Goal: Task Accomplishment & Management: Manage account settings

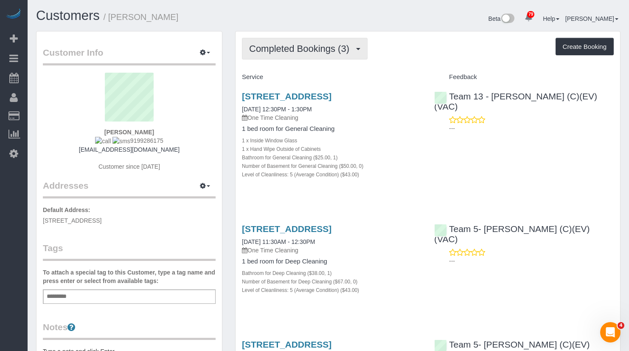
click at [306, 51] on span "Completed Bookings (3)" at bounding box center [301, 48] width 104 height 11
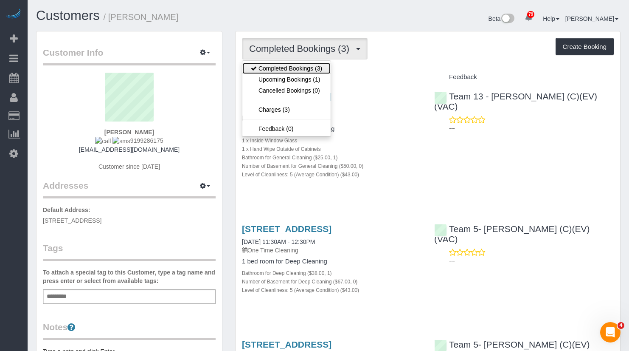
click at [303, 73] on link "Completed Bookings (3)" at bounding box center [286, 68] width 88 height 11
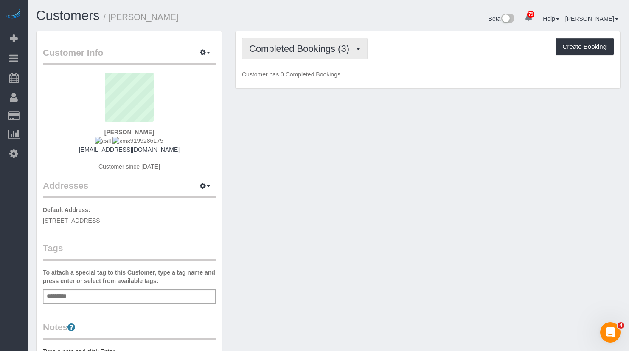
click at [297, 48] on span "Completed Bookings (3)" at bounding box center [301, 48] width 104 height 11
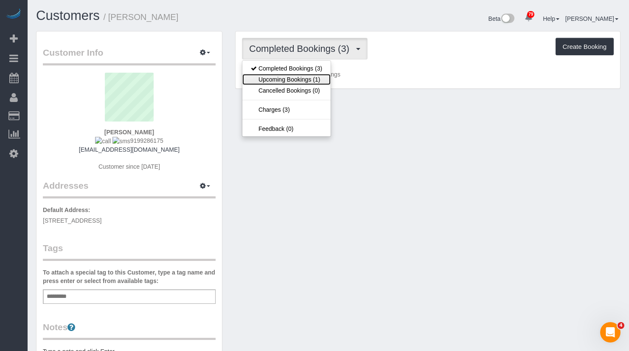
click at [295, 76] on link "Upcoming Bookings (1)" at bounding box center [286, 79] width 88 height 11
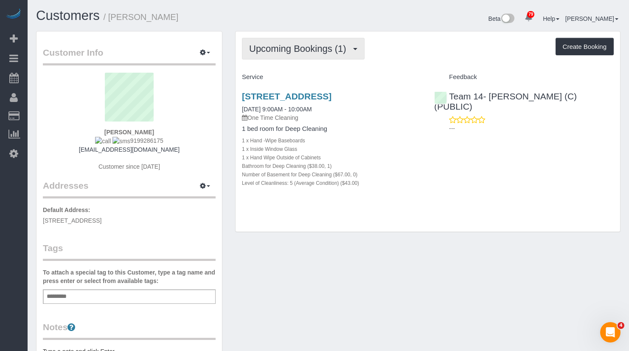
click at [360, 39] on button "Upcoming Bookings (1)" at bounding box center [303, 49] width 123 height 22
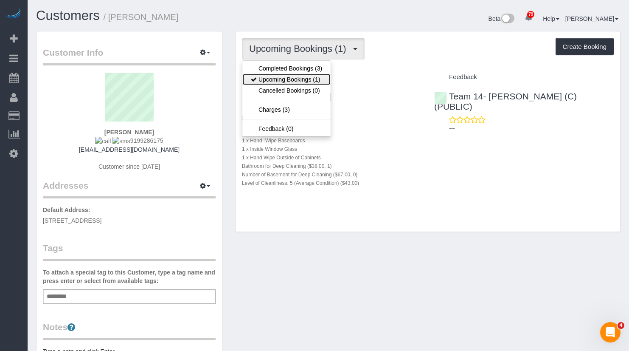
click at [302, 76] on link "Upcoming Bookings (1)" at bounding box center [286, 79] width 88 height 11
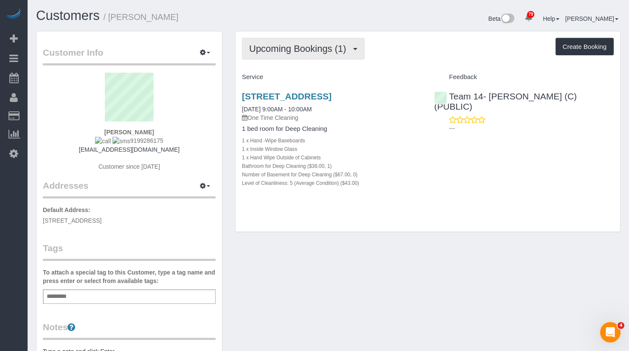
click at [303, 56] on button "Upcoming Bookings (1)" at bounding box center [303, 49] width 123 height 22
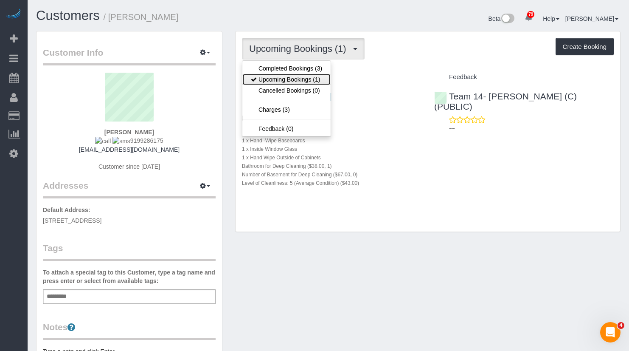
click at [313, 80] on link "Upcoming Bookings (1)" at bounding box center [286, 79] width 88 height 11
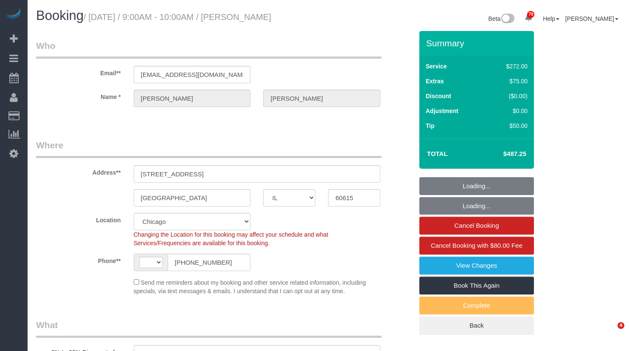
select select "IL"
select select "string:fspay-e1b4e826-9504-4b98-8dab-42cf44e718b5"
select select "number:1"
select select "number:66"
select select "number:139"
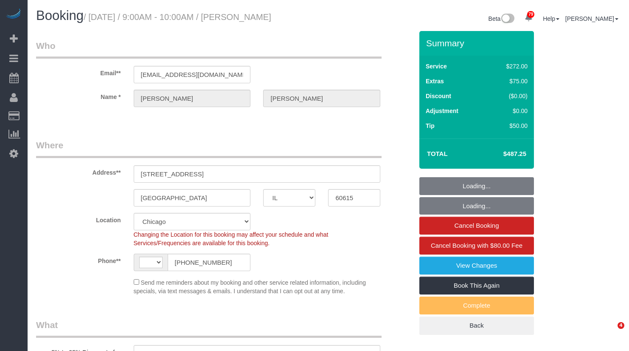
select select "number:106"
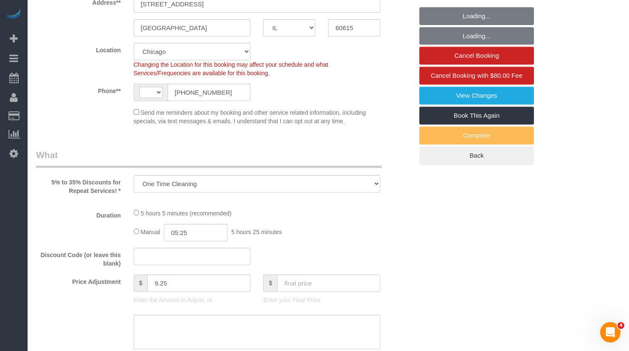
select select "object:790"
select select "string:US"
select select "513"
select select "5"
select select "spot1"
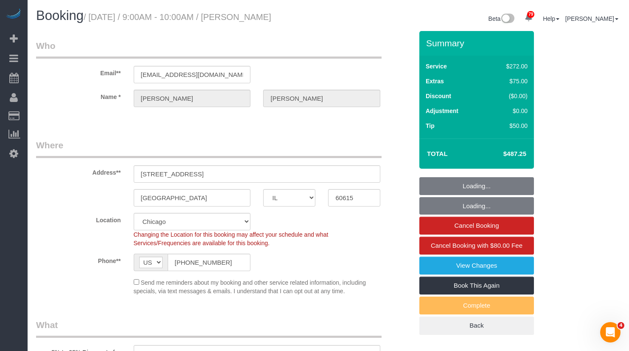
select select "5"
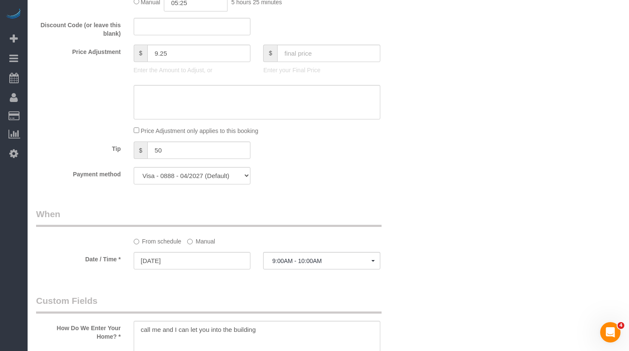
scroll to position [679, 0]
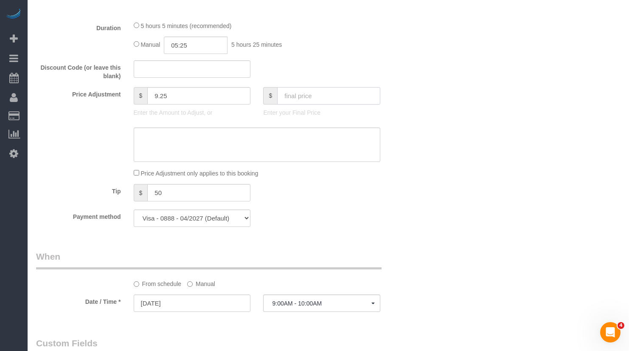
click at [303, 104] on input "text" at bounding box center [328, 95] width 103 height 17
paste input "507"
type input "507"
click at [462, 114] on div "Who Email** rposnerhess@gmail.com Name * Rebecca Posner-Hess Where Address** 54…" at bounding box center [328, 245] width 584 height 1787
type input "29"
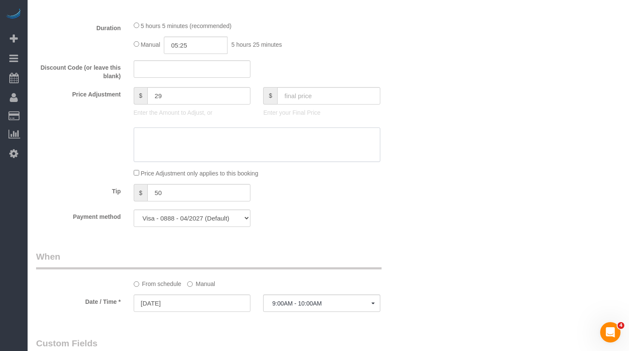
click at [253, 152] on textarea at bounding box center [257, 144] width 247 height 35
click at [235, 157] on textarea at bounding box center [257, 144] width 247 height 35
click at [172, 146] on textarea at bounding box center [257, 144] width 247 height 35
click at [201, 146] on textarea at bounding box center [257, 144] width 247 height 35
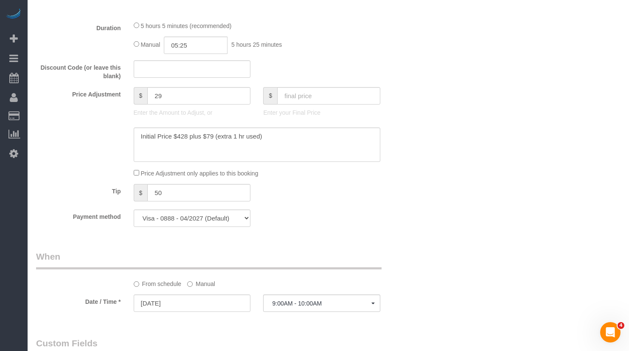
click at [468, 154] on div "Who Email** rposnerhess@gmail.com Name * Rebecca Posner-Hess Where Address** 54…" at bounding box center [328, 245] width 584 height 1787
click at [281, 151] on textarea at bounding box center [257, 144] width 247 height 35
drag, startPoint x: 315, startPoint y: 147, endPoint x: 279, endPoint y: 148, distance: 35.3
click at [279, 148] on textarea at bounding box center [257, 144] width 247 height 35
click at [309, 148] on textarea at bounding box center [257, 144] width 247 height 35
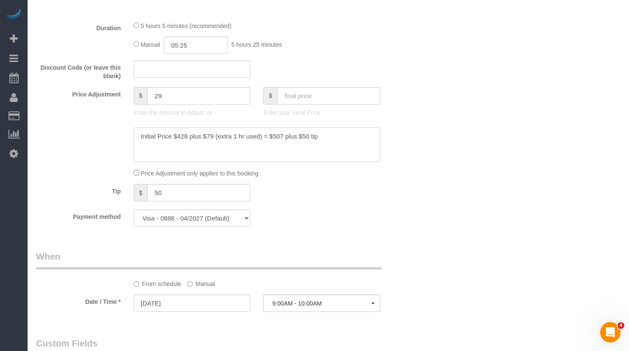
type textarea "Initial Price $428 plus $79 (extra 1 hr used) = $507 plus $50 tip"
click at [456, 99] on div "Who Email** rposnerhess@gmail.com Name * Rebecca Posner-Hess Where Address** 54…" at bounding box center [328, 245] width 584 height 1787
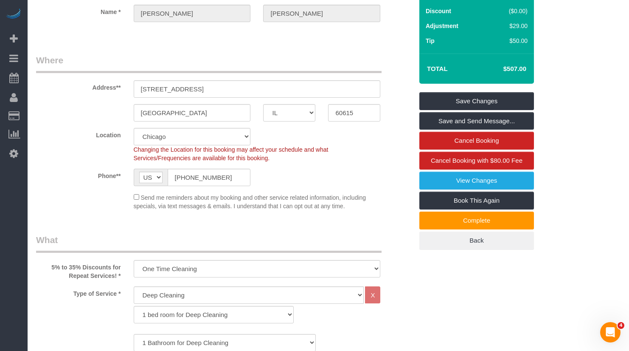
scroll to position [0, 0]
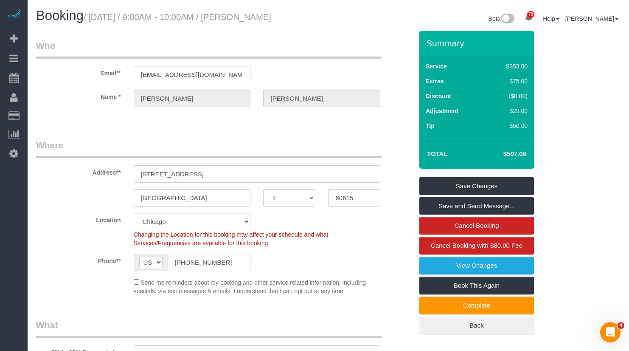
click at [505, 149] on div "Total $507.00" at bounding box center [476, 153] width 115 height 30
click at [507, 100] on div "($0.00)" at bounding box center [507, 96] width 39 height 8
click at [529, 90] on td "$75.00" at bounding box center [508, 82] width 44 height 15
drag, startPoint x: 510, startPoint y: 73, endPoint x: 535, endPoint y: 154, distance: 84.4
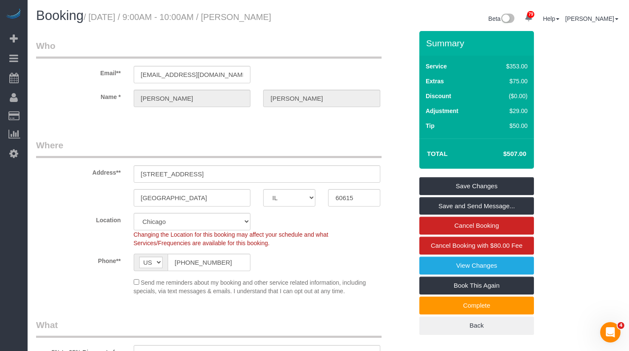
click at [535, 154] on div "Summary Service $353.00 Extras $75.00 Discount ($0.00) Adjustment $29.00 Tip $5…" at bounding box center [486, 191] width 146 height 320
click at [502, 191] on link "Save Changes" at bounding box center [476, 186] width 115 height 18
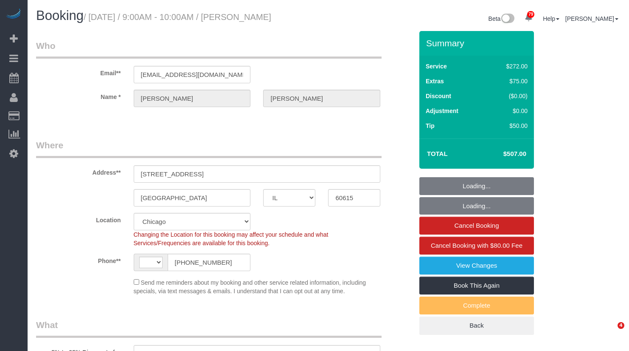
select select "IL"
select select "string:fspay-e1b4e826-9504-4b98-8dab-42cf44e718b5"
select select "number:1"
select select "number:66"
select select "number:139"
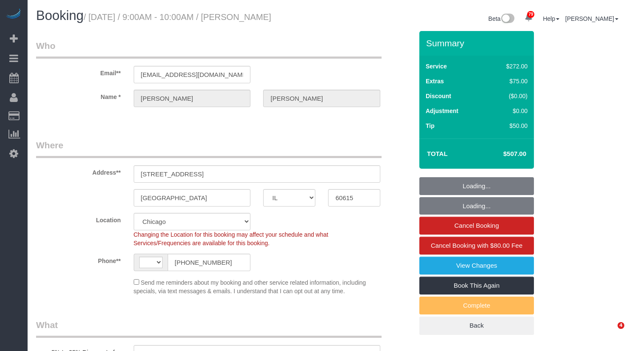
select select "number:106"
select select "string:US"
select select "object:1032"
select select "spot1"
select select "object:1270"
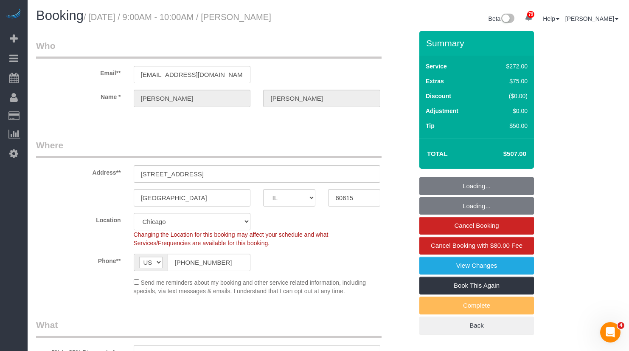
select select "513"
select select "5"
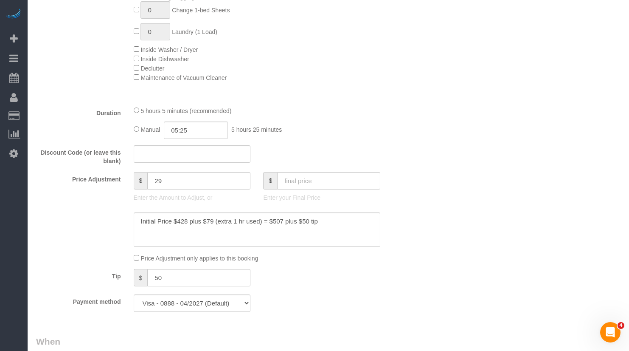
scroll to position [679, 0]
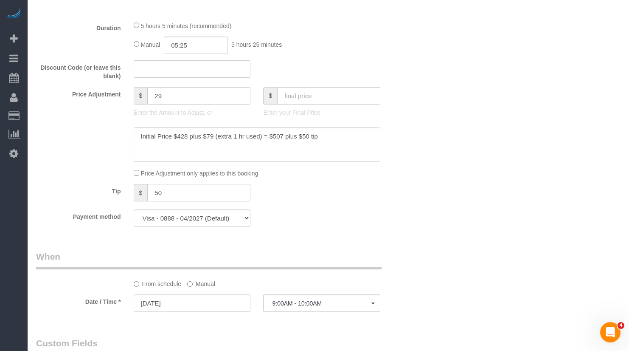
click at [190, 201] on input "50" at bounding box center [198, 192] width 103 height 17
drag, startPoint x: 208, startPoint y: 202, endPoint x: 120, endPoint y: 204, distance: 87.5
click at [121, 203] on div "Tip $ 50" at bounding box center [225, 193] width 390 height 19
type input "50"
click at [466, 189] on div "Who Email** rposnerhess@gmail.com Name * Rebecca Posner-Hess Where Address** 54…" at bounding box center [328, 245] width 584 height 1787
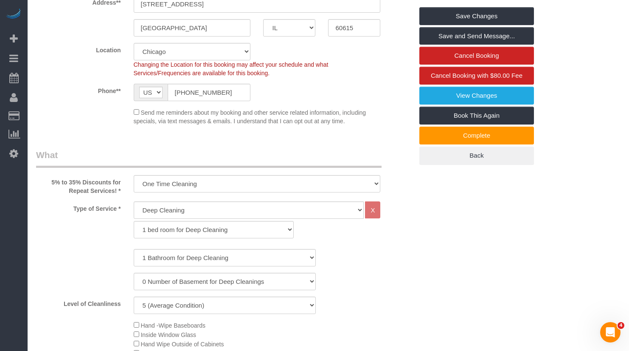
scroll to position [0, 0]
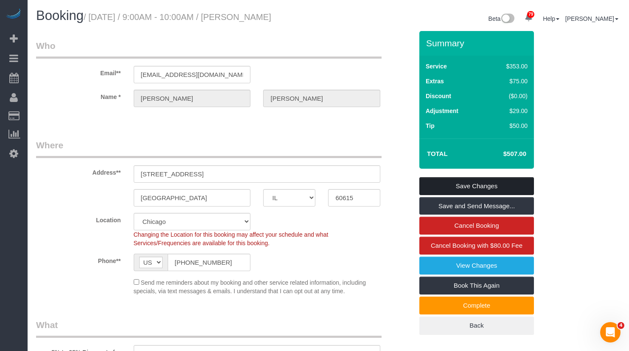
click at [474, 195] on link "Save Changes" at bounding box center [476, 186] width 115 height 18
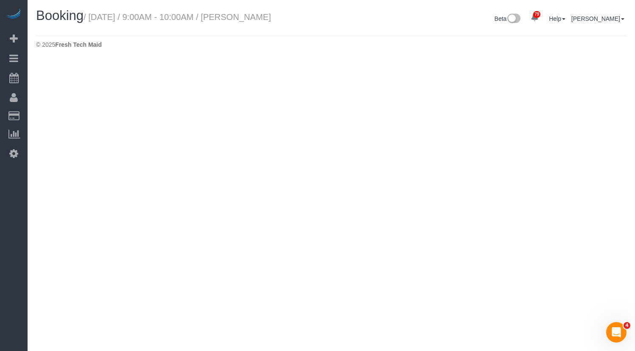
select select "IL"
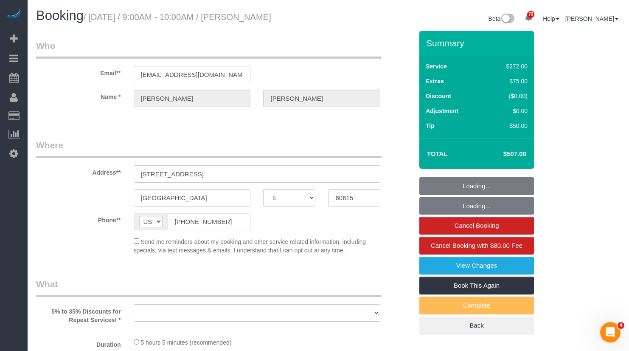
select select "object:1880"
select select "string:fspay-e1b4e826-9504-4b98-8dab-42cf44e718b5"
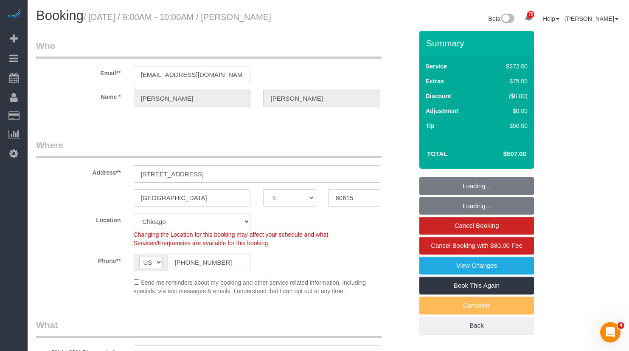
select select "513"
select select "5"
select select "object:2032"
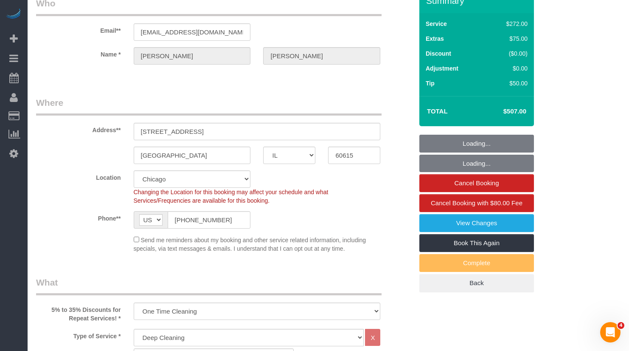
select select "number:1"
select select "number:66"
select select "number:139"
select select "number:106"
select select "5"
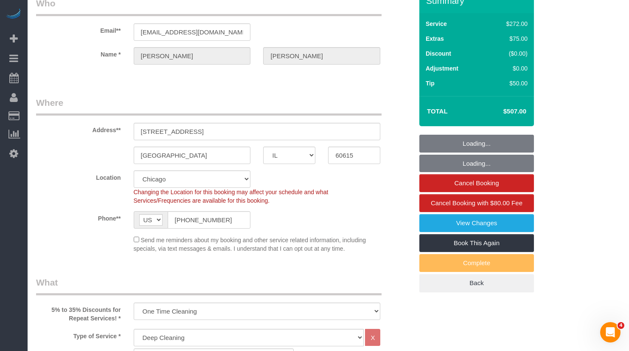
select select "spot6"
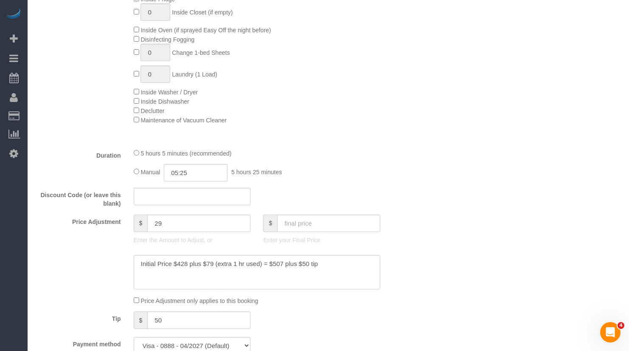
scroll to position [679, 0]
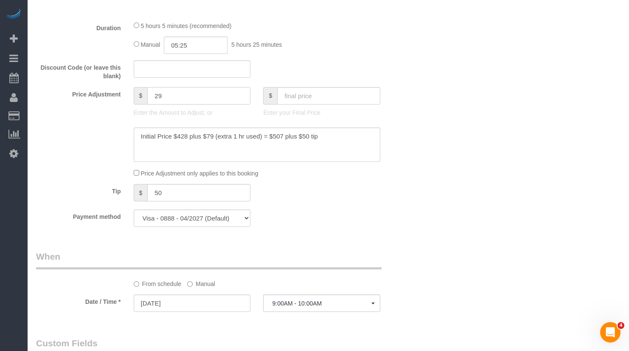
drag, startPoint x: 177, startPoint y: 104, endPoint x: 107, endPoint y: 101, distance: 69.7
click at [108, 101] on div "Price Adjustment $ 29 Enter the Amount to Adjust, or $ Enter your Final Price" at bounding box center [225, 104] width 390 height 34
click at [478, 179] on div "Who Email** rposnerhess@gmail.com Name * Rebecca Posner-Hess Where Address** 54…" at bounding box center [328, 245] width 584 height 1787
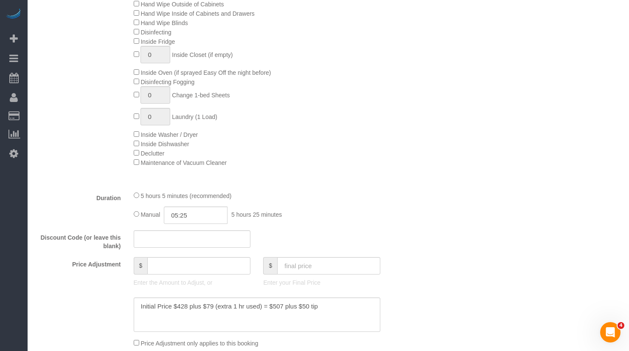
type input "0"
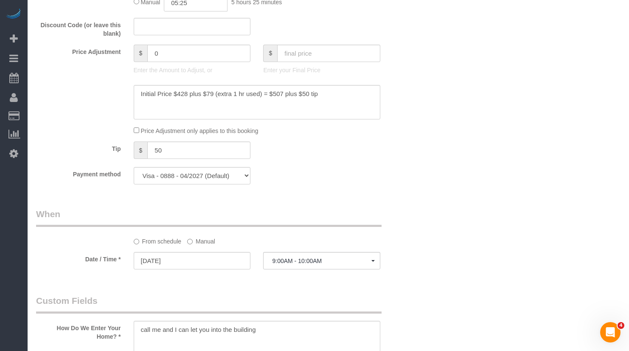
scroll to position [594, 0]
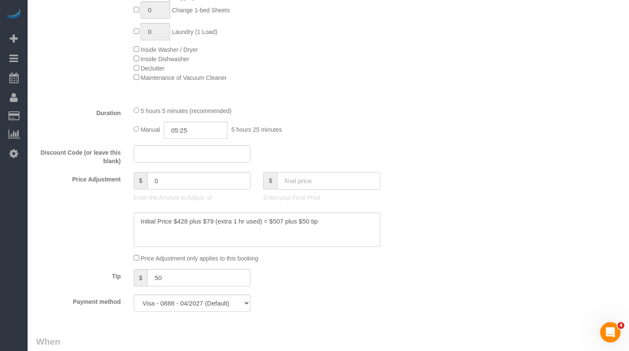
click at [333, 189] on input "text" at bounding box center [328, 180] width 103 height 17
type input "507"
click at [469, 160] on div "Who Email** rposnerhess@gmail.com Name * Rebecca Posner-Hess Where Address** 54…" at bounding box center [328, 330] width 584 height 1787
type input "29"
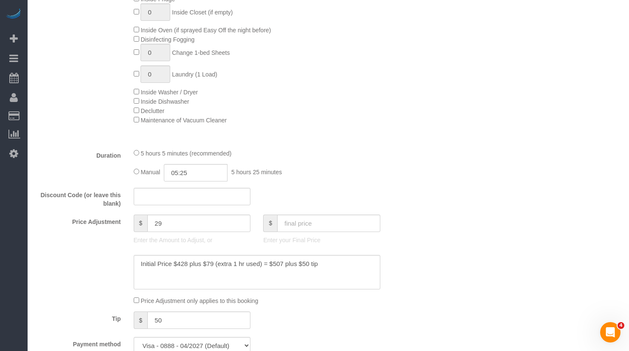
scroll to position [722, 0]
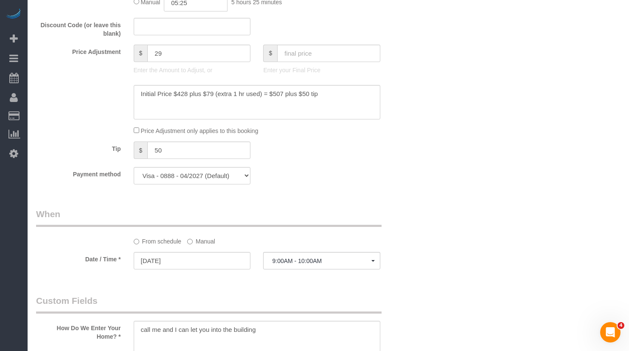
click at [434, 202] on div "Who Email** rposnerhess@gmail.com Name * Rebecca Posner-Hess Where Address** 54…" at bounding box center [328, 202] width 584 height 1787
click at [185, 159] on input "50" at bounding box center [198, 149] width 103 height 17
click at [530, 163] on div "Who Email** rposnerhess@gmail.com Name * Rebecca Posner-Hess Where Address** 54…" at bounding box center [328, 202] width 584 height 1787
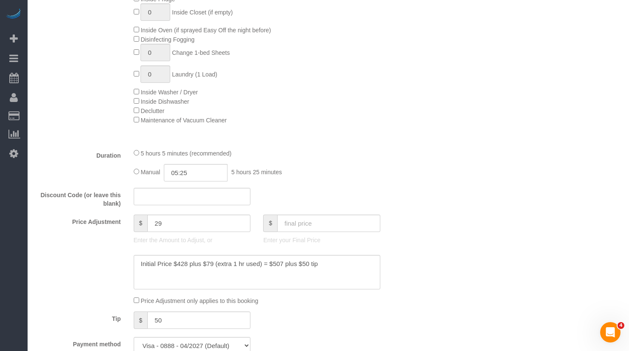
scroll to position [679, 0]
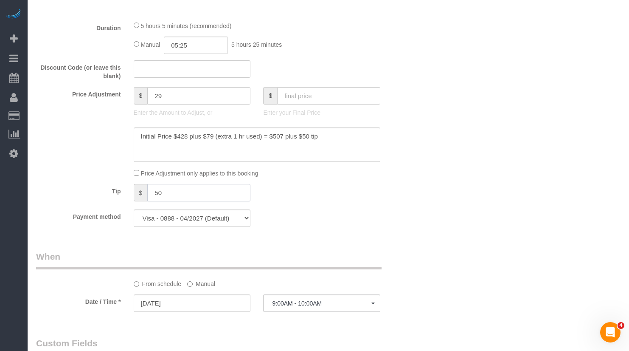
drag, startPoint x: 177, startPoint y: 203, endPoint x: 118, endPoint y: 199, distance: 60.0
click at [118, 199] on div "Tip $ 50" at bounding box center [225, 193] width 390 height 19
click at [509, 178] on div "Who Email** rposnerhess@gmail.com Name * Rebecca Posner-Hess Where Address** 54…" at bounding box center [328, 245] width 584 height 1787
click at [305, 100] on input "text" at bounding box center [328, 95] width 103 height 17
type input "507"
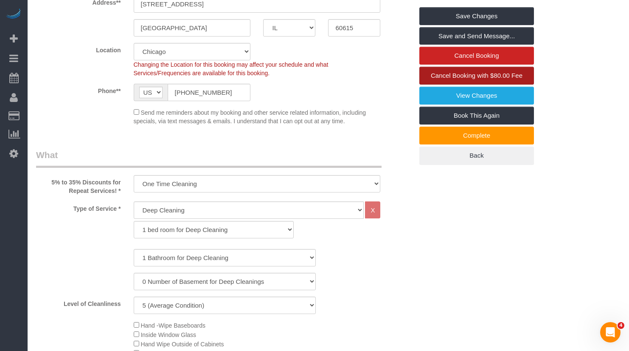
scroll to position [0, 0]
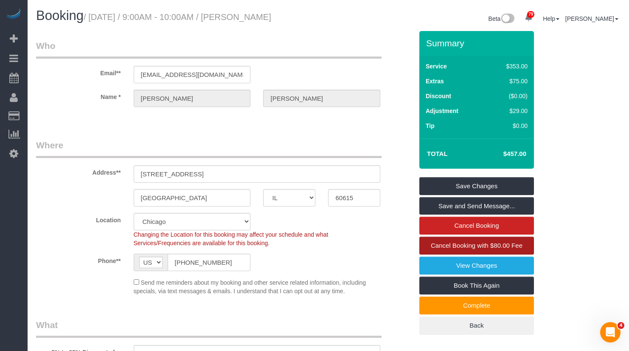
type input "79"
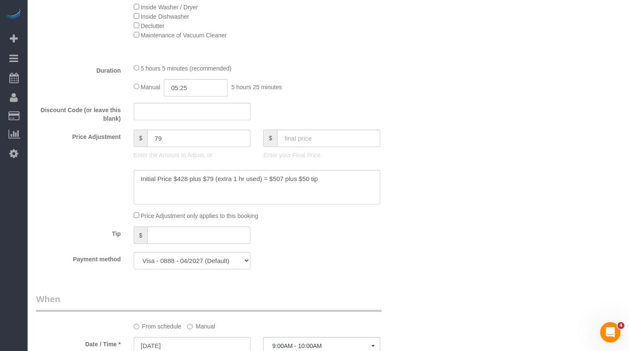
scroll to position [764, 0]
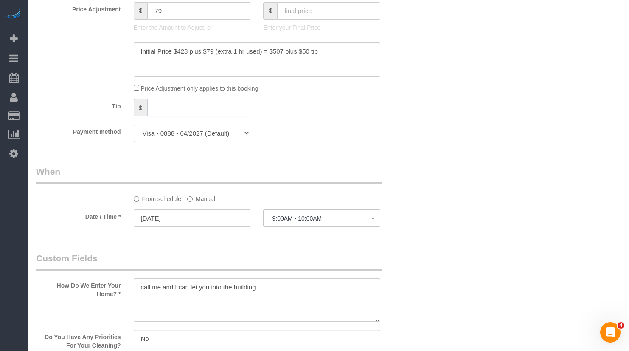
click at [182, 113] on input "text" at bounding box center [198, 107] width 103 height 17
type input "50"
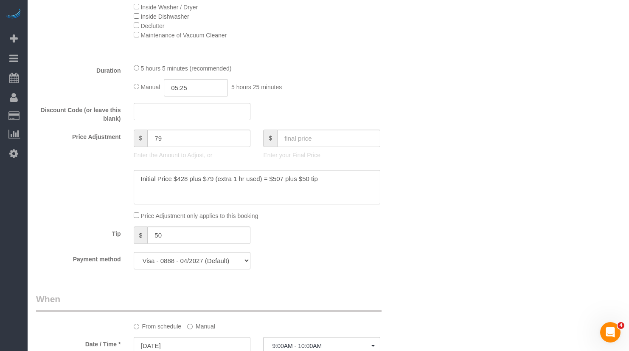
scroll to position [679, 0]
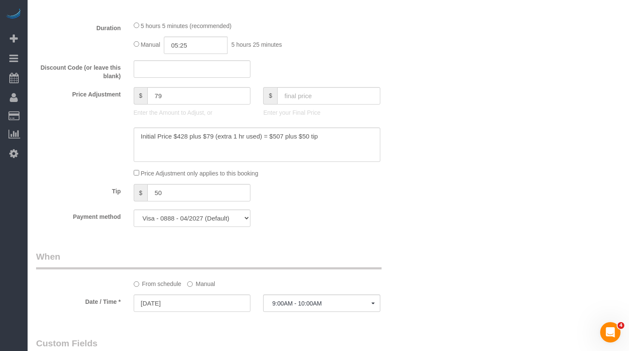
click at [261, 225] on div "Payment method Visa - 0888 - 04/2027 Visa - 0888 - 04/2027 Visa - 0888 - 04/202…" at bounding box center [225, 217] width 390 height 17
drag, startPoint x: 177, startPoint y: 203, endPoint x: 131, endPoint y: 202, distance: 45.9
click at [131, 202] on div "$ 50" at bounding box center [192, 193] width 130 height 19
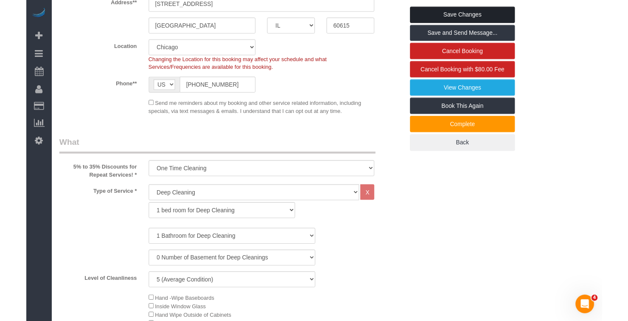
scroll to position [0, 0]
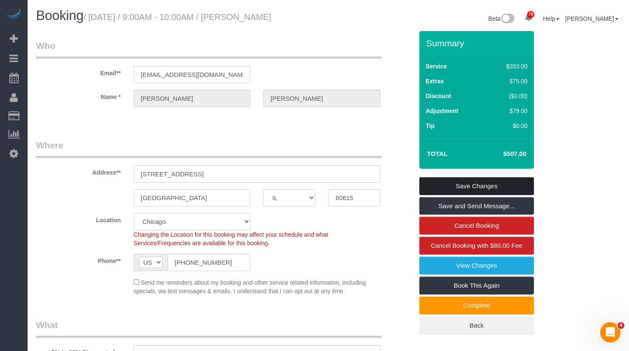
click at [476, 194] on link "Save Changes" at bounding box center [476, 186] width 115 height 18
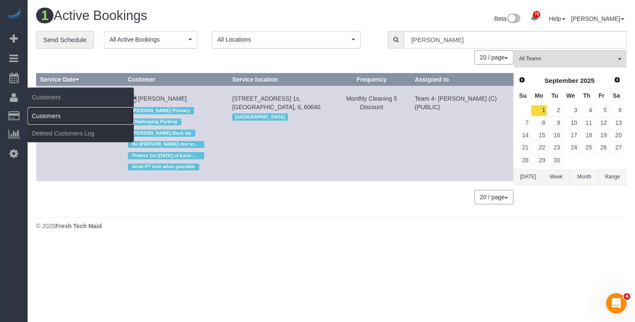
click at [51, 116] on link "Customers" at bounding box center [81, 115] width 106 height 17
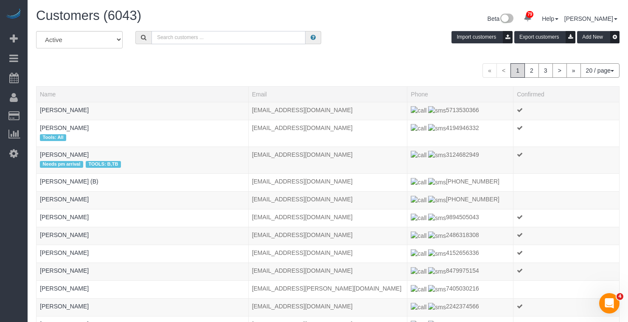
click at [182, 41] on input "text" at bounding box center [229, 37] width 154 height 13
type input "Krista Gautney"
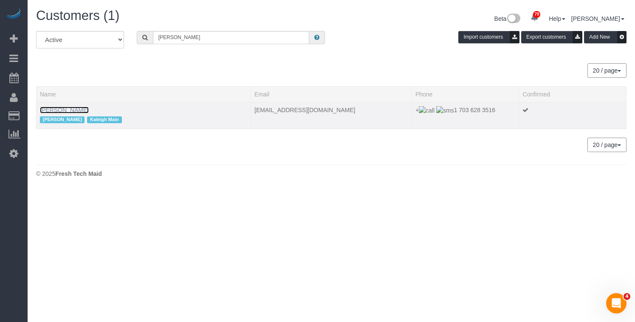
click at [69, 110] on link "Krista Gautney" at bounding box center [64, 110] width 49 height 7
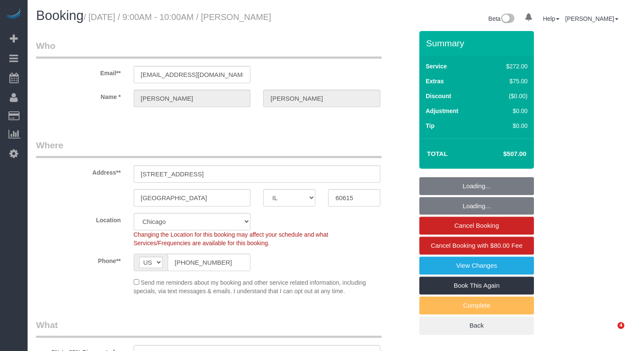
select select "IL"
select select "string:fspay-e1b4e826-9504-4b98-8dab-42cf44e718b5"
select select "number:1"
select select "number:66"
select select "number:139"
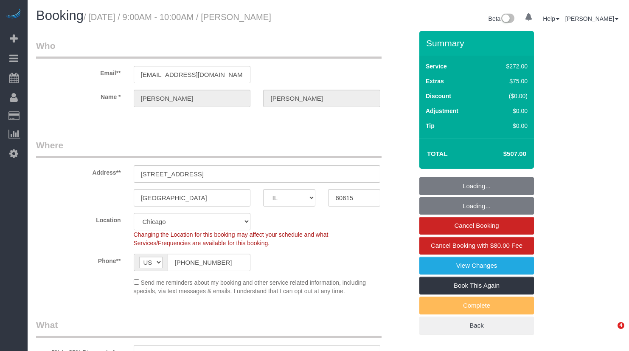
select select "number:106"
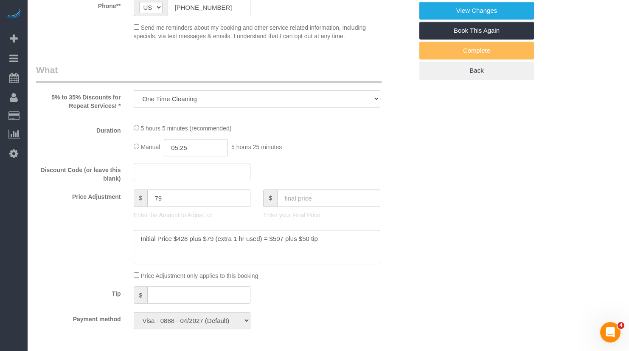
select select "object:1182"
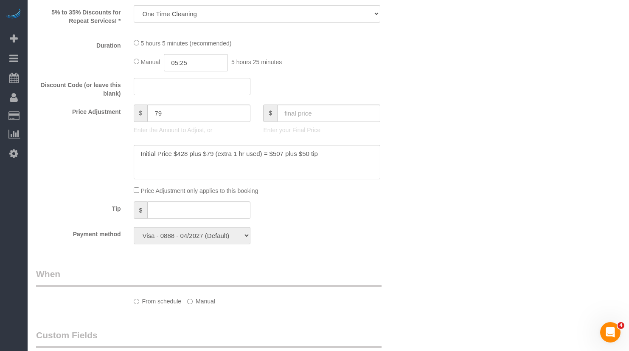
select select "513"
select select "5"
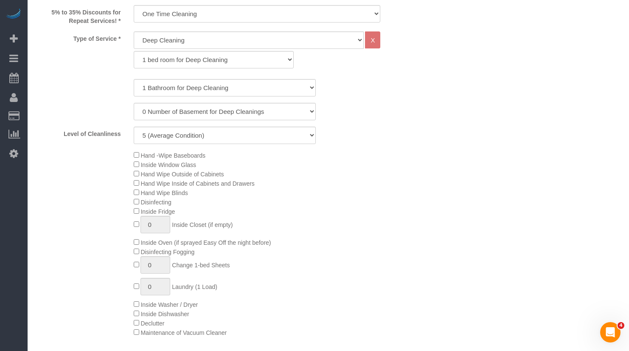
select select "5"
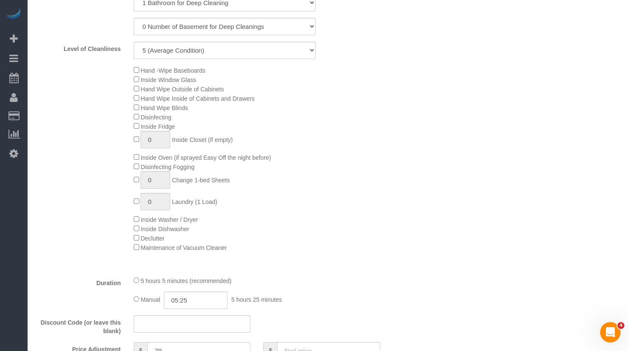
select select "spot1"
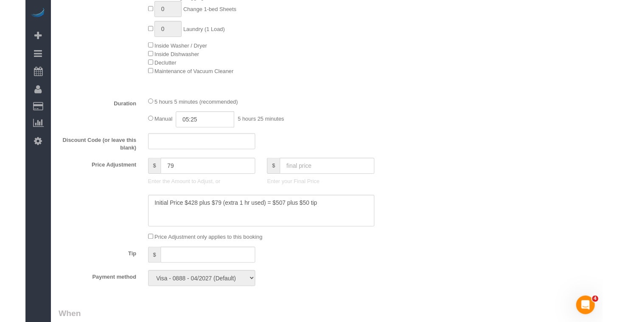
scroll to position [679, 0]
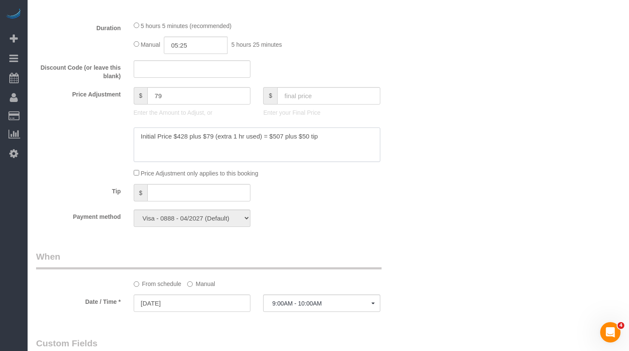
click at [321, 147] on textarea at bounding box center [257, 144] width 247 height 35
click at [165, 153] on textarea at bounding box center [257, 144] width 247 height 35
click at [142, 145] on textarea at bounding box center [257, 144] width 247 height 35
type textarea "8/28/25 Initial Price $428 plus $79 (extra 1 hr used) = $507 plus $50 tip (plea…"
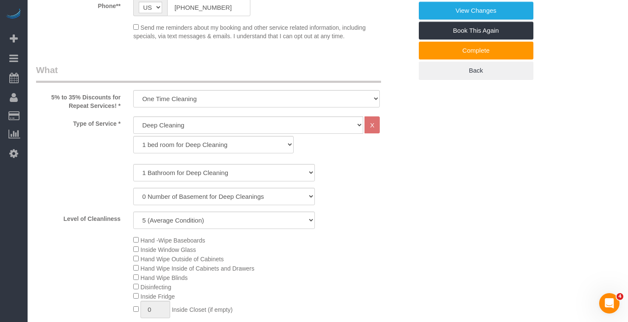
scroll to position [0, 0]
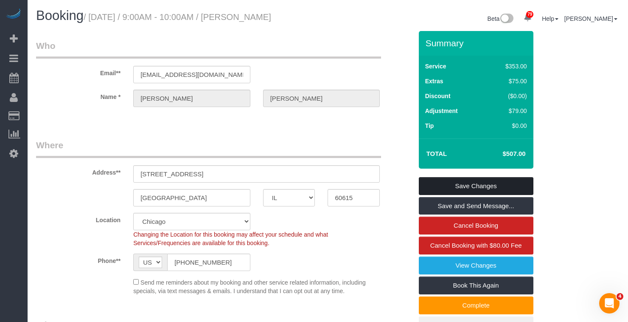
click at [499, 195] on link "Save Changes" at bounding box center [476, 186] width 115 height 18
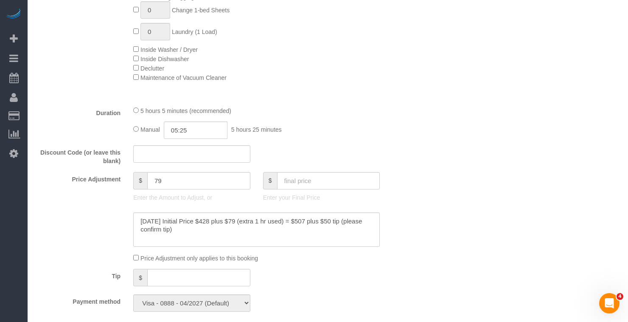
scroll to position [637, 0]
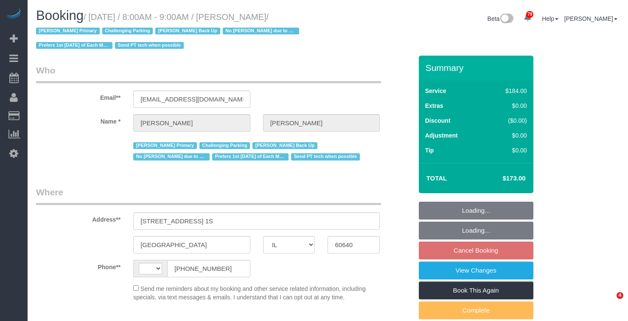
select select "IL"
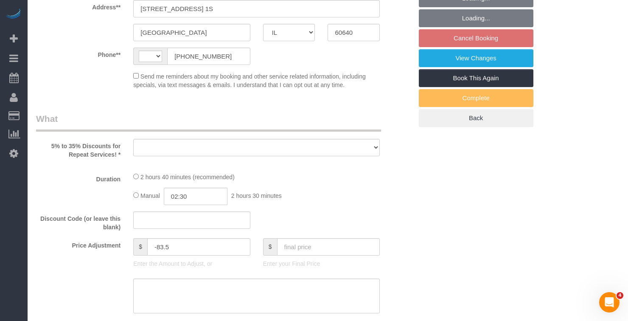
select select "string:[GEOGRAPHIC_DATA]"
select select "string:fspay-ea14fe1f-642f-4f27-9a89-04d02640cd5d"
select select "512"
select select "2"
select select "5"
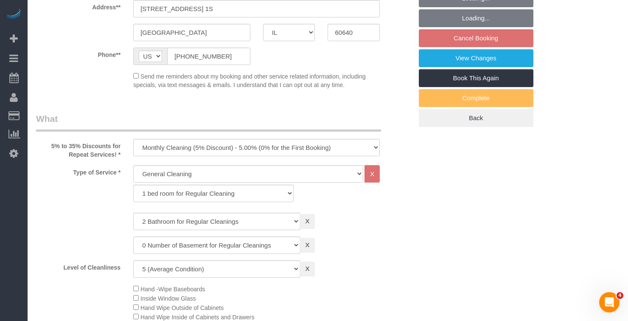
select select "object:977"
select select "number:1"
select select "number:58"
select select "number:139"
select select "number:106"
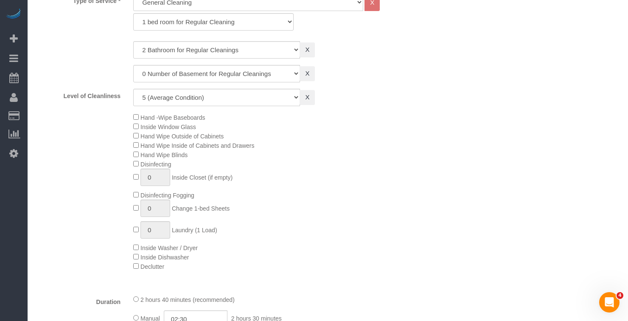
select select "object:1304"
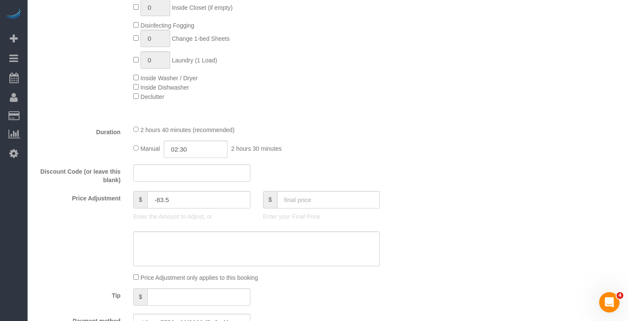
select select "2"
select select "5"
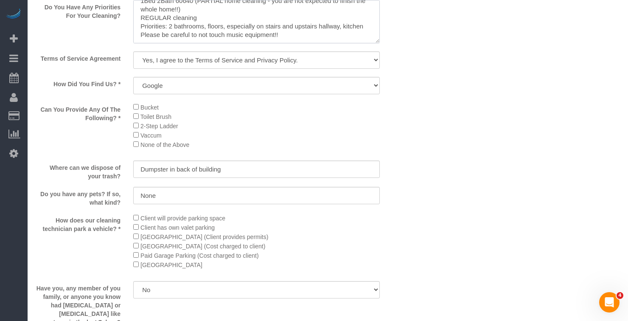
scroll to position [928, 0]
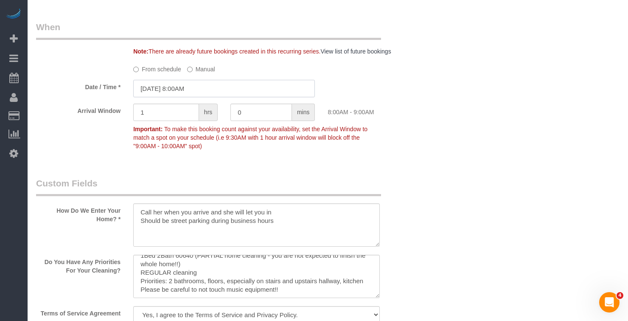
click at [187, 87] on input "09/01/2025 8:00AM" at bounding box center [224, 88] width 182 height 17
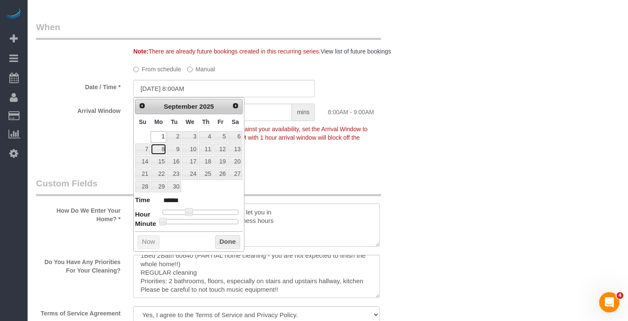
click at [166, 150] on link "8" at bounding box center [159, 148] width 16 height 11
type input "09/08/2025 9:00AM"
type input "******"
type input "09/08/2025 10:00AM"
type input "*******"
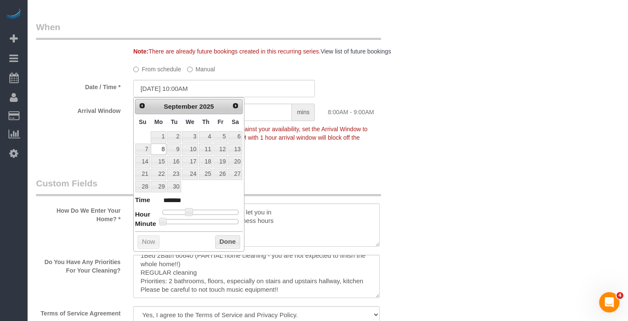
type input "09/08/2025 11:00AM"
type input "*******"
type input "09/08/2025 12:00PM"
type input "*******"
type input "09/08/2025 1:00PM"
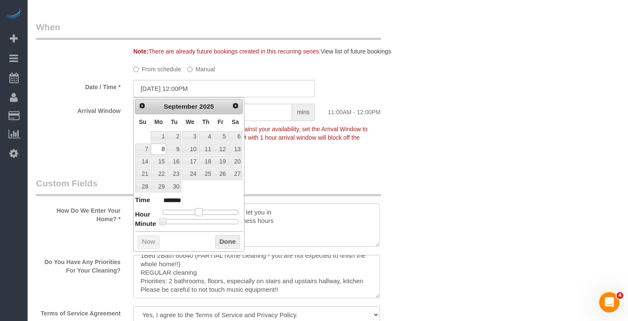
type input "******"
drag, startPoint x: 195, startPoint y: 213, endPoint x: 203, endPoint y: 215, distance: 8.7
click at [203, 215] on span at bounding box center [206, 212] width 8 height 8
click at [219, 239] on button "Done" at bounding box center [227, 242] width 25 height 14
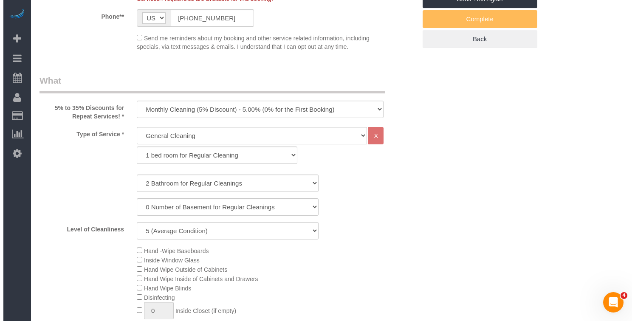
scroll to position [0, 0]
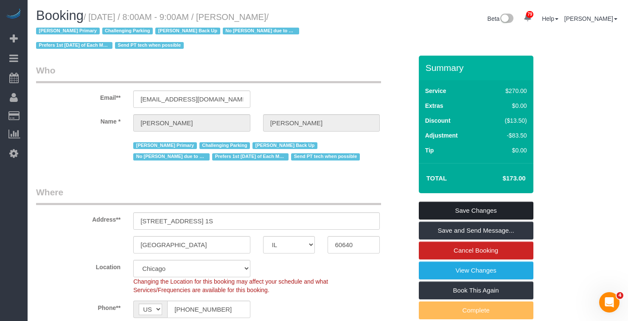
click at [464, 213] on link "Save Changes" at bounding box center [476, 211] width 115 height 18
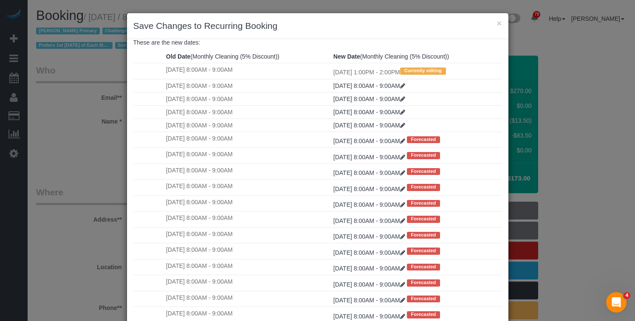
scroll to position [59, 0]
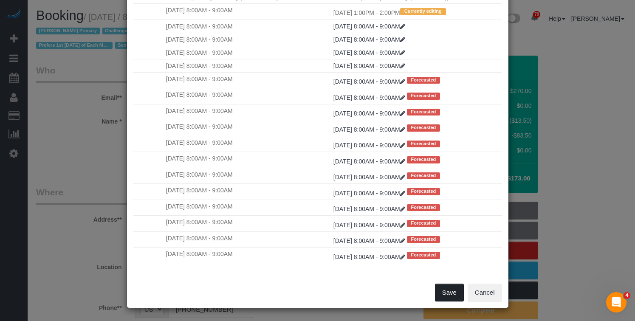
click at [445, 292] on button "Save" at bounding box center [449, 293] width 29 height 18
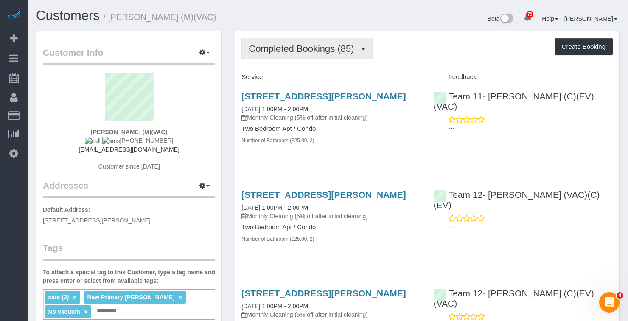
click at [310, 47] on span "Completed Bookings (85)" at bounding box center [304, 48] width 110 height 11
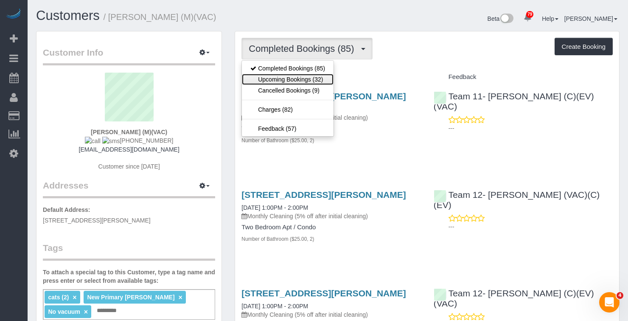
click at [307, 79] on link "Upcoming Bookings (32)" at bounding box center [288, 79] width 92 height 11
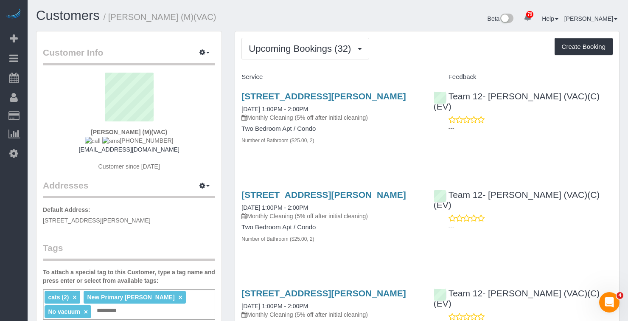
drag, startPoint x: 192, startPoint y: 16, endPoint x: 110, endPoint y: 17, distance: 82.4
click at [110, 17] on h1 "Customers / [PERSON_NAME] (M)(VAC)" at bounding box center [179, 15] width 286 height 14
copy small "[PERSON_NAME] (M)(VAC)"
click at [325, 13] on div "Customers / [PERSON_NAME] (M)(VAC)" at bounding box center [179, 17] width 298 height 18
click at [337, 48] on span "Upcoming Bookings (32)" at bounding box center [302, 48] width 107 height 11
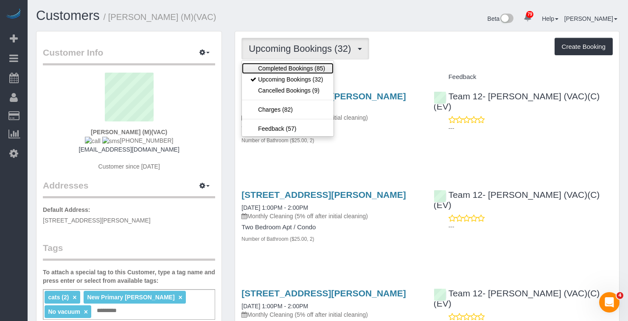
click at [295, 67] on link "Completed Bookings (85)" at bounding box center [288, 68] width 92 height 11
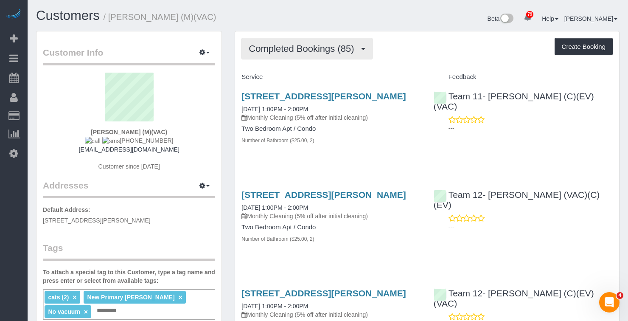
click at [337, 48] on span "Completed Bookings (85)" at bounding box center [304, 48] width 110 height 11
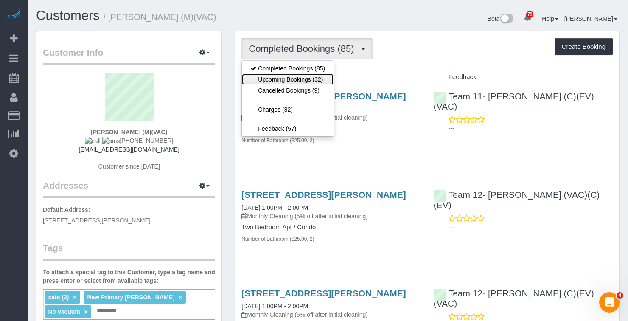
click at [332, 76] on link "Upcoming Bookings (32)" at bounding box center [288, 79] width 92 height 11
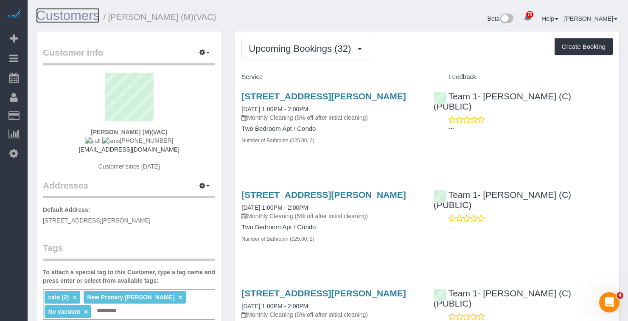
click at [68, 19] on link "Customers" at bounding box center [68, 15] width 64 height 15
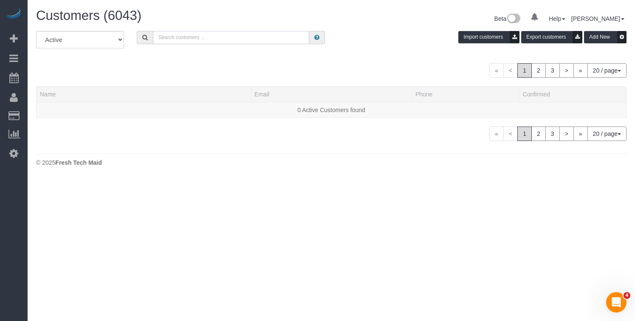
paste input "Katie Arushanyan"
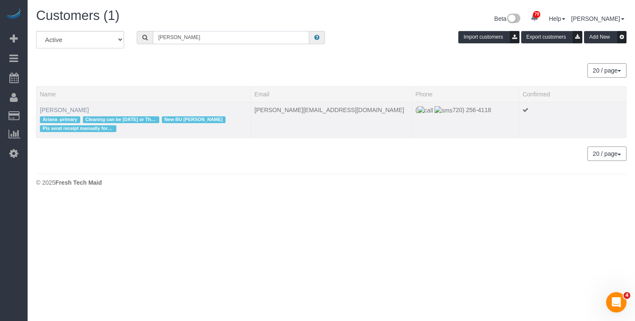
type input "Katie Arushanyan"
click at [65, 112] on link "Katie Arushanyan" at bounding box center [64, 110] width 49 height 7
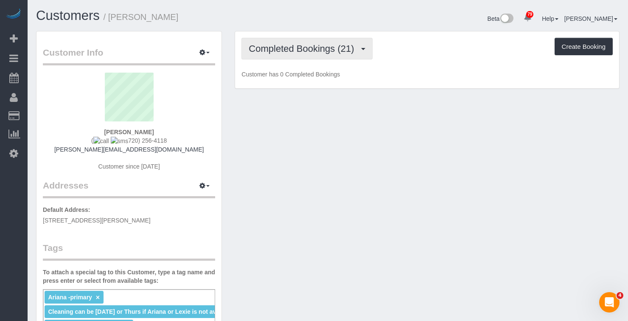
click at [298, 50] on span "Completed Bookings (21)" at bounding box center [304, 48] width 110 height 11
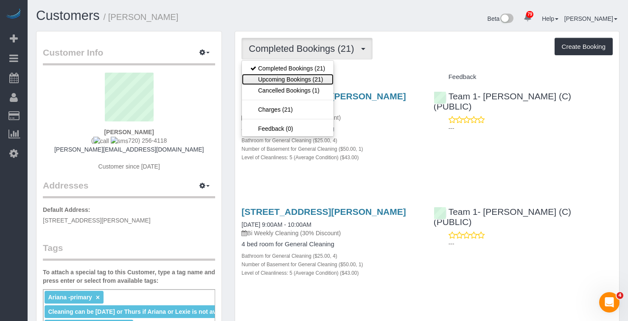
click at [300, 80] on link "Upcoming Bookings (21)" at bounding box center [288, 79] width 92 height 11
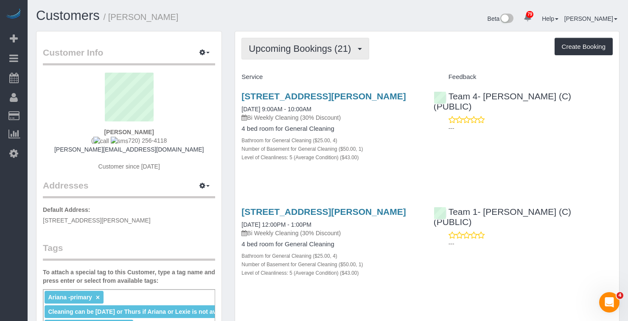
click at [329, 50] on span "Upcoming Bookings (21)" at bounding box center [302, 48] width 107 height 11
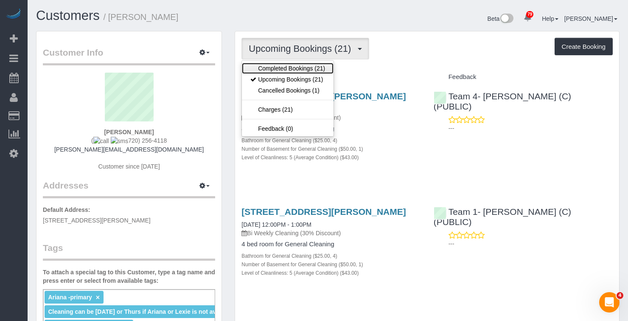
click at [318, 70] on link "Completed Bookings (21)" at bounding box center [288, 68] width 92 height 11
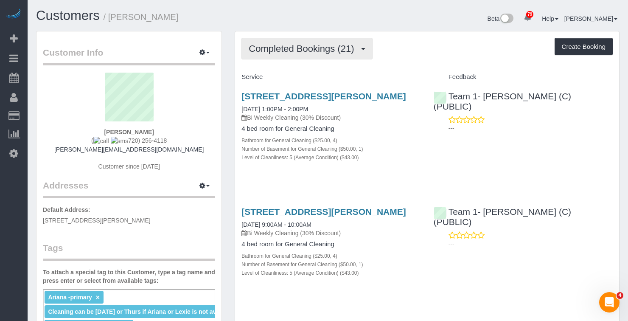
click at [307, 43] on button "Completed Bookings (21)" at bounding box center [307, 49] width 131 height 22
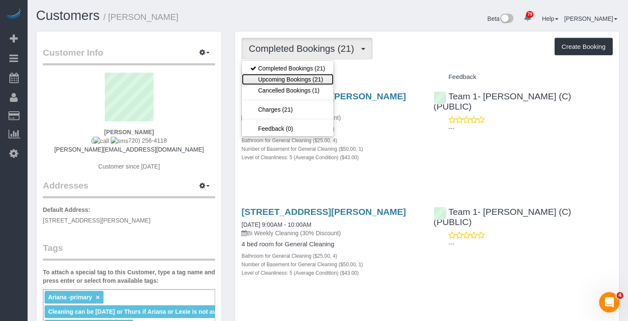
click at [295, 82] on link "Upcoming Bookings (21)" at bounding box center [288, 79] width 92 height 11
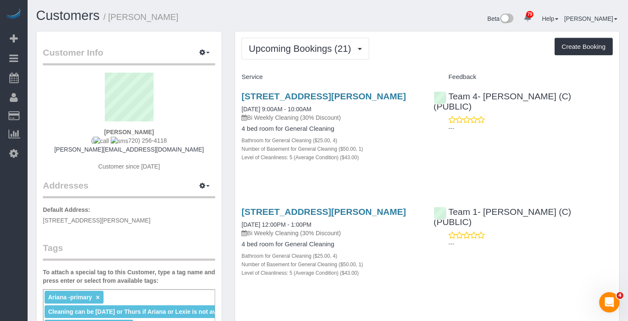
drag, startPoint x: 131, startPoint y: 143, endPoint x: 125, endPoint y: 138, distance: 7.6
click at [119, 143] on div "Katie Arushanyan ( 720) 256-4118 katie.arushanyan@dfat.gov.au Customer since 20…" at bounding box center [129, 126] width 172 height 107
drag, startPoint x: 129, startPoint y: 138, endPoint x: 211, endPoint y: 117, distance: 85.3
click at [211, 117] on div "Katie Arushanyan ( 720) 256-4118 katie.arushanyan@dfat.gov.au Customer since 20…" at bounding box center [129, 126] width 172 height 107
drag, startPoint x: 170, startPoint y: 139, endPoint x: 121, endPoint y: 143, distance: 48.6
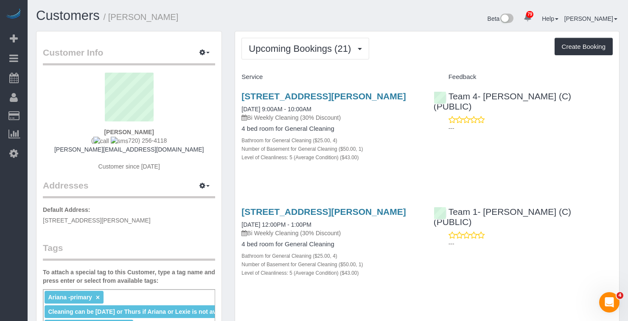
click at [121, 143] on div "Katie Arushanyan ( 720) 256-4118 katie.arushanyan@dfat.gov.au Customer since 20…" at bounding box center [129, 126] width 172 height 107
copy span "720) 256-4118"
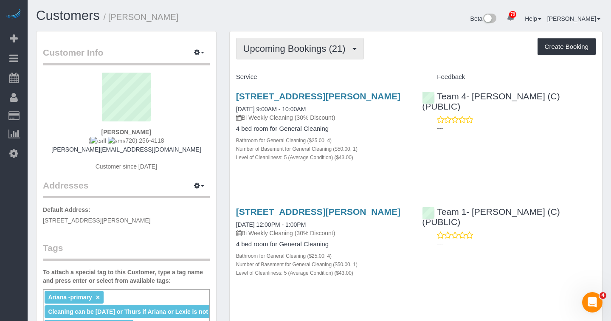
click at [328, 50] on span "Upcoming Bookings (21)" at bounding box center [296, 48] width 107 height 11
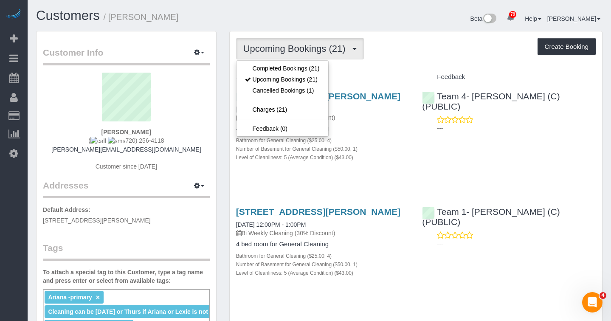
drag, startPoint x: 149, startPoint y: 16, endPoint x: 110, endPoint y: 17, distance: 38.2
click at [110, 17] on h1 "Customers / Katie Arushanyan" at bounding box center [174, 15] width 277 height 14
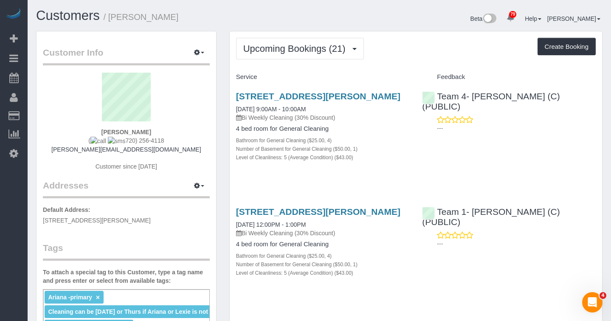
copy small "Katie Arushanyan"
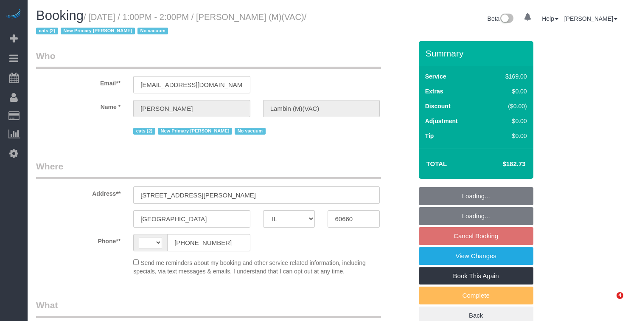
select select "IL"
select select "number:69"
select select "number:139"
select select "number:98"
select select "number:141"
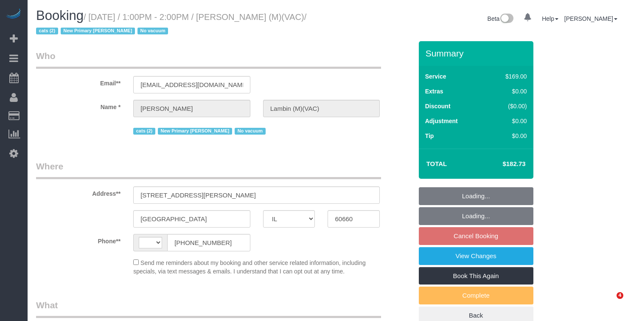
select select "number:143"
select select "string:fspay-8e60a9af-758e-4a96-9de8-703331735adb"
select select "2"
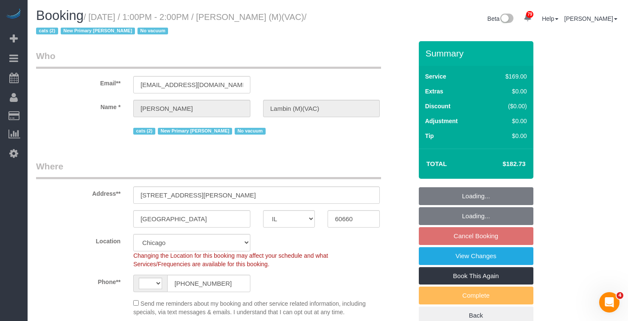
select select "string:[GEOGRAPHIC_DATA]"
select select "object:1243"
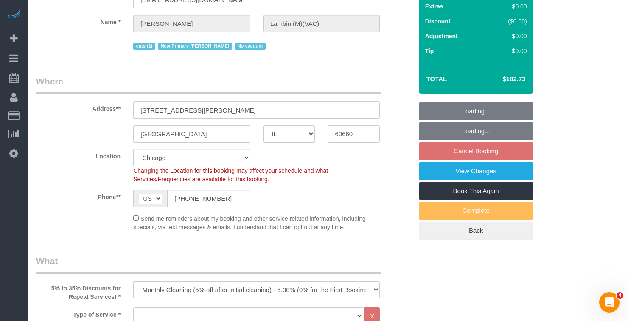
select select "2"
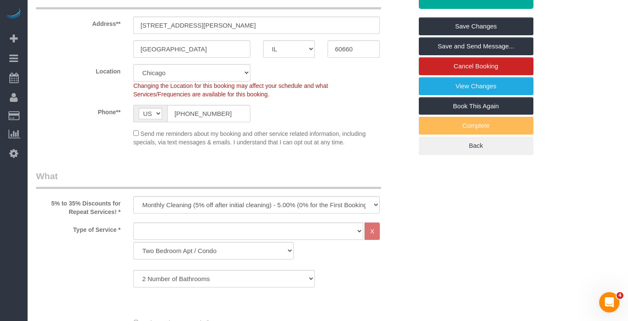
scroll to position [42, 0]
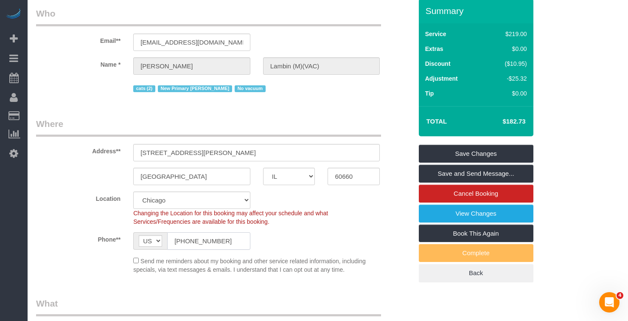
click at [210, 246] on input "[PHONE_NUMBER]" at bounding box center [208, 240] width 83 height 17
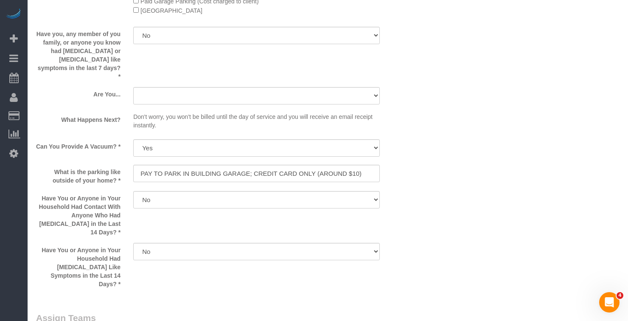
scroll to position [1401, 0]
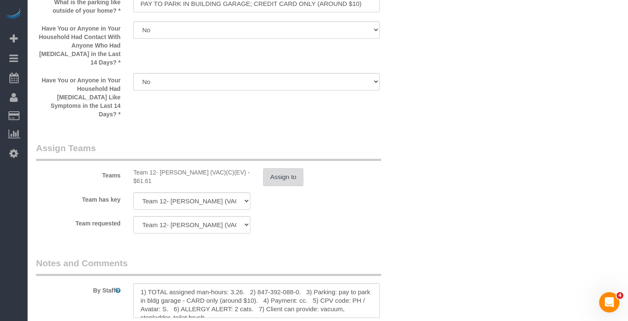
click at [295, 168] on button "Assign to" at bounding box center [283, 177] width 41 height 18
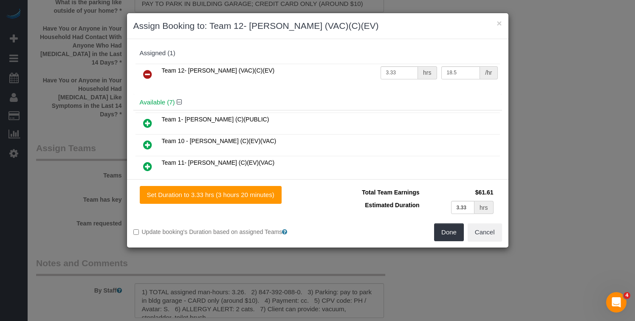
click at [146, 71] on icon at bounding box center [147, 74] width 9 height 10
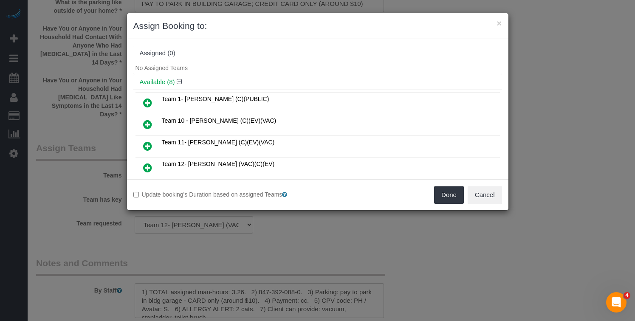
click at [150, 101] on icon at bounding box center [147, 103] width 9 height 10
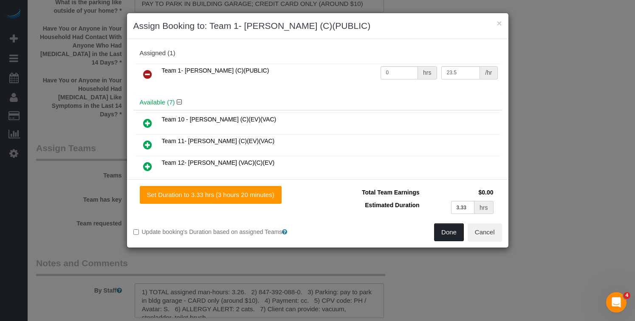
click at [451, 233] on button "Done" at bounding box center [449, 232] width 30 height 18
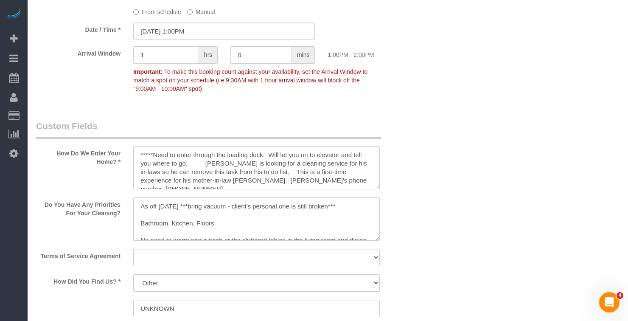
scroll to position [796, 0]
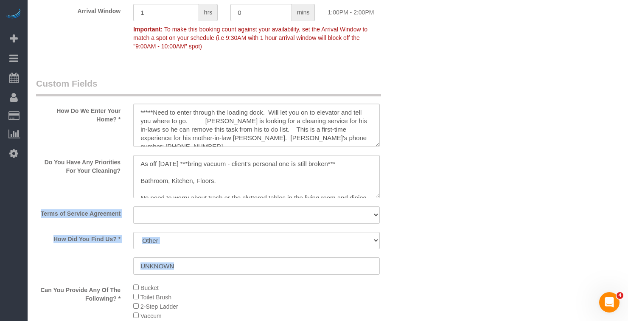
drag, startPoint x: 378, startPoint y: 198, endPoint x: 399, endPoint y: 230, distance: 37.7
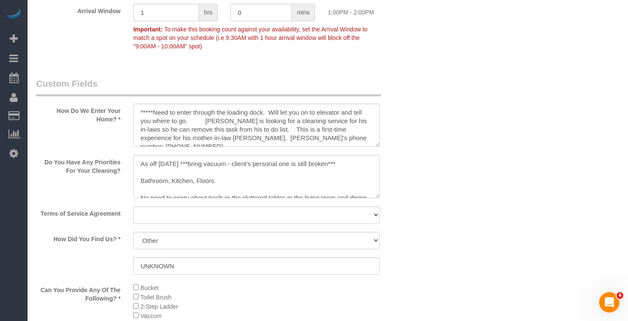
click at [430, 168] on div "Who Email** [EMAIL_ADDRESS][DOMAIN_NAME] Name * [PERSON_NAME] (M)(VAC) cats (2)…" at bounding box center [328, 152] width 584 height 1815
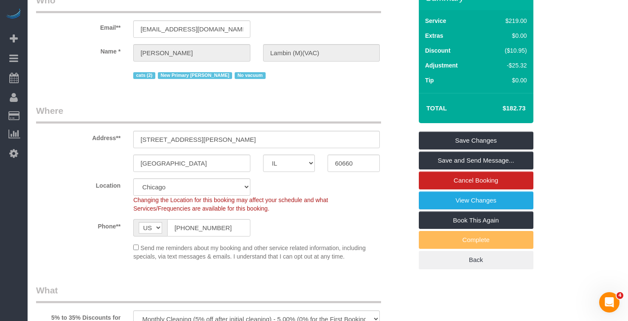
scroll to position [0, 0]
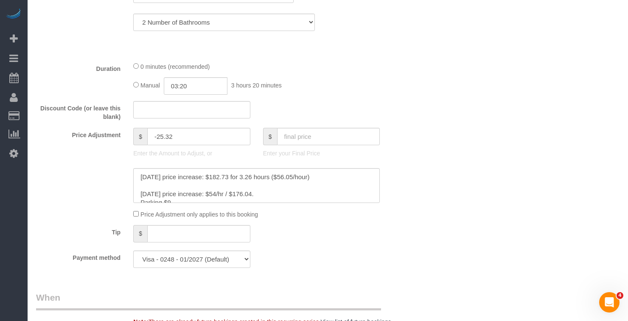
click at [331, 177] on textarea at bounding box center [256, 185] width 247 height 35
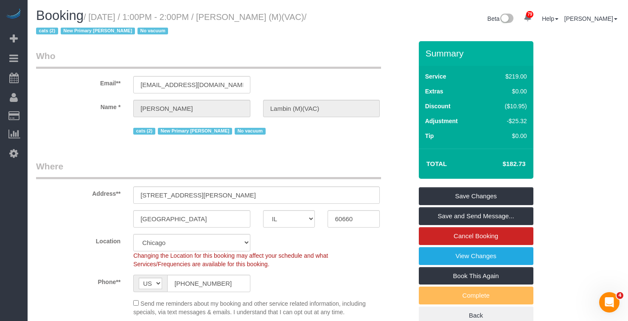
click at [238, 62] on legend "Who" at bounding box center [208, 59] width 345 height 19
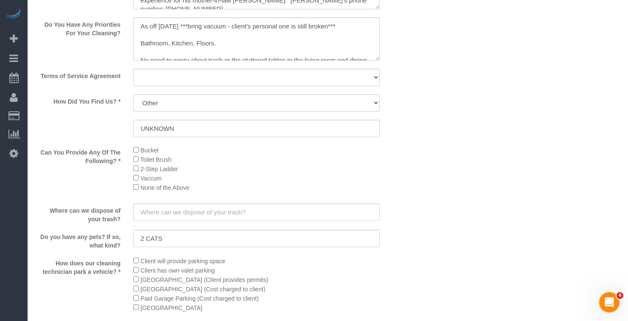
scroll to position [764, 0]
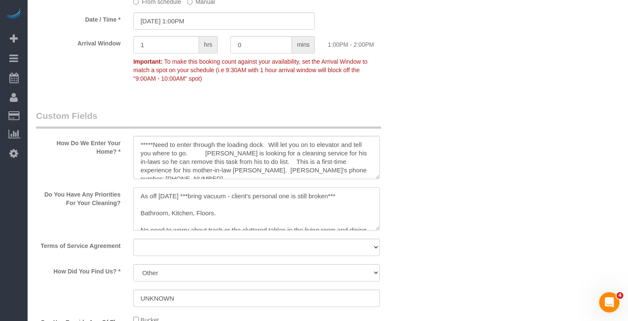
click at [136, 200] on textarea at bounding box center [256, 208] width 247 height 43
click at [141, 197] on textarea at bounding box center [256, 208] width 247 height 43
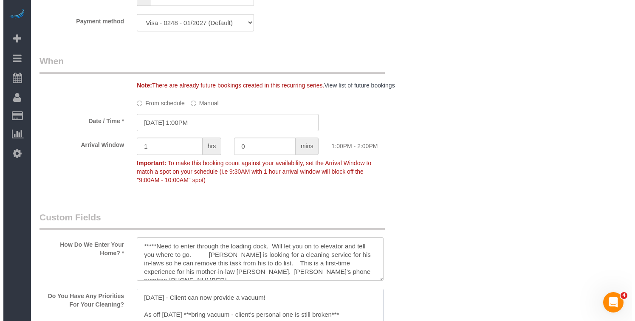
scroll to position [0, 0]
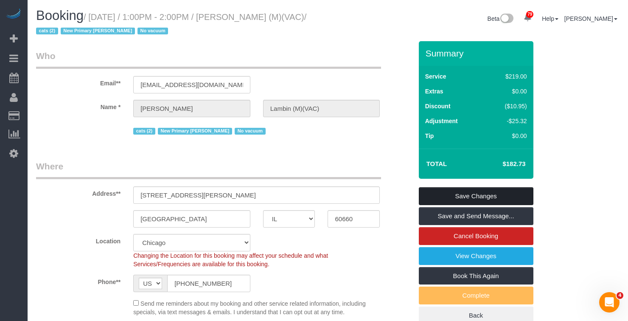
type textarea "8/28/2025 - Client can now provide a vacuum! As off 11/20/2024 ***bring vacuum …"
click at [491, 198] on link "Save Changes" at bounding box center [476, 196] width 115 height 18
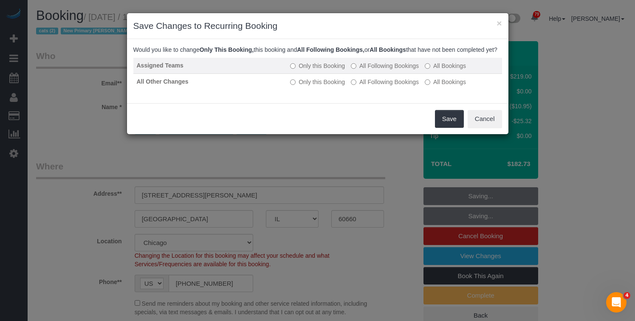
click at [365, 70] on label "All Following Bookings" at bounding box center [385, 66] width 68 height 8
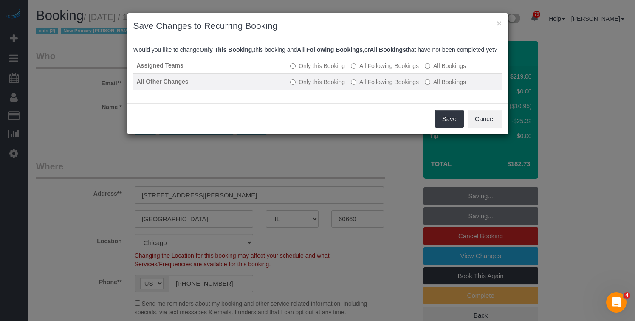
click at [381, 86] on label "All Following Bookings" at bounding box center [385, 82] width 68 height 8
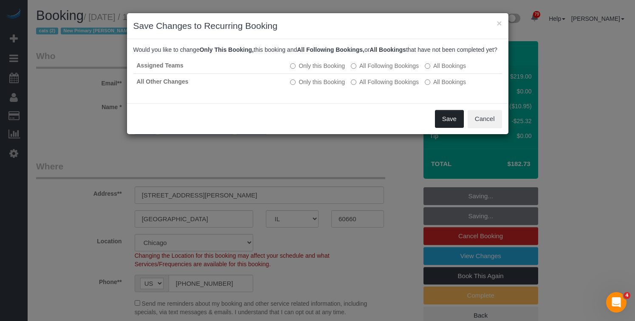
click at [447, 126] on button "Save" at bounding box center [449, 119] width 29 height 18
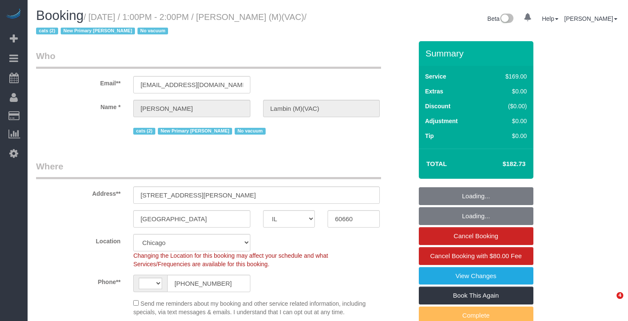
select select "IL"
select select "number:69"
select select "number:139"
select select "number:98"
select select "number:141"
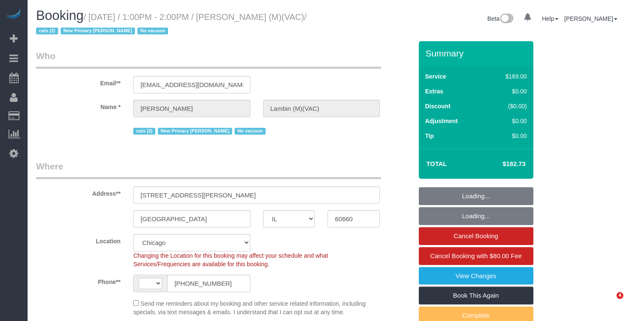
select select "number:143"
select select "object:866"
select select "string:[GEOGRAPHIC_DATA]"
select select "2"
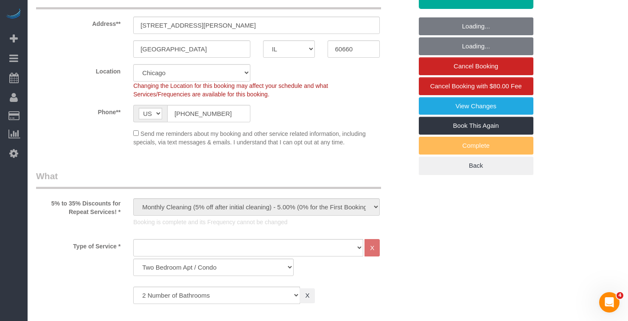
select select "2"
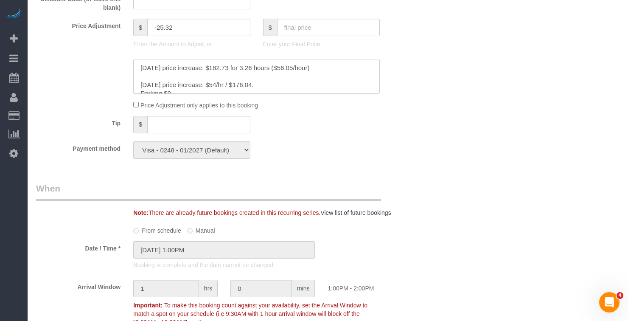
scroll to position [509, 0]
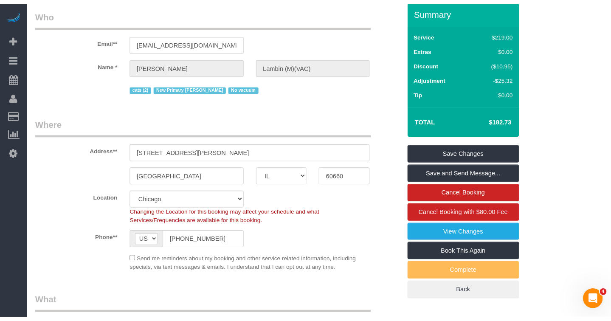
scroll to position [0, 0]
